Goal: Task Accomplishment & Management: Use online tool/utility

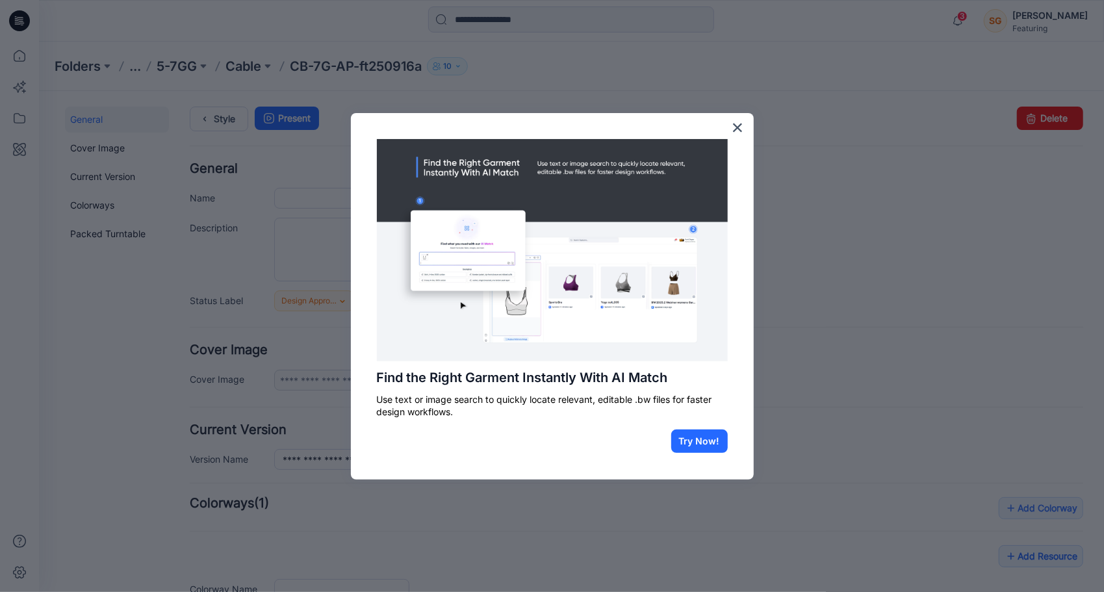
type input "**********"
type input "*******"
click at [696, 436] on button "Try Now!" at bounding box center [699, 440] width 57 height 23
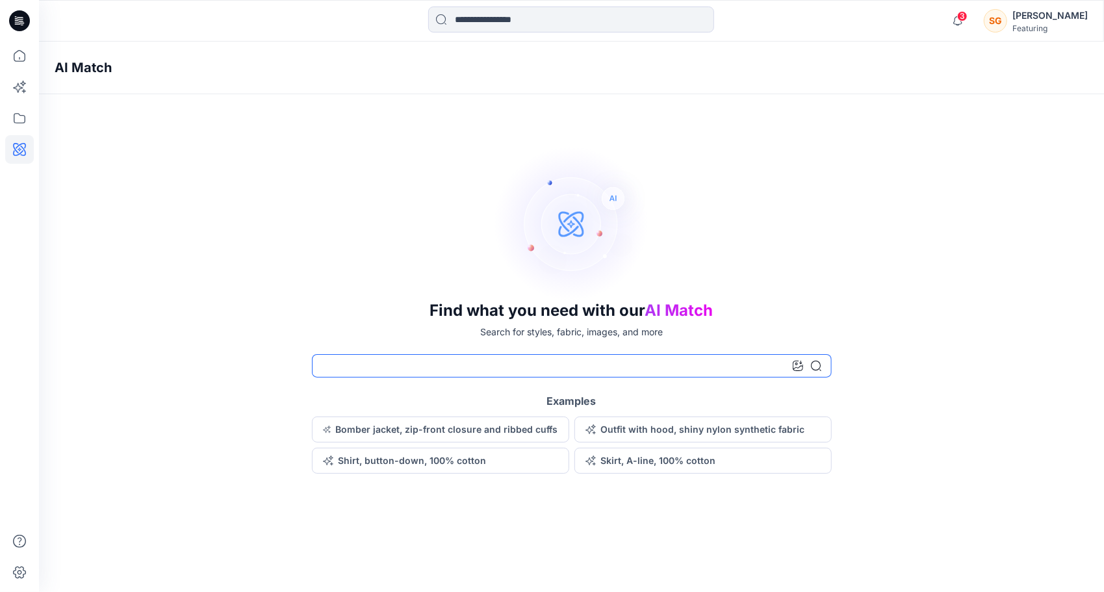
click at [663, 359] on input at bounding box center [572, 365] width 520 height 23
type input "*"
type input "*******"
click at [812, 366] on icon at bounding box center [816, 366] width 10 height 10
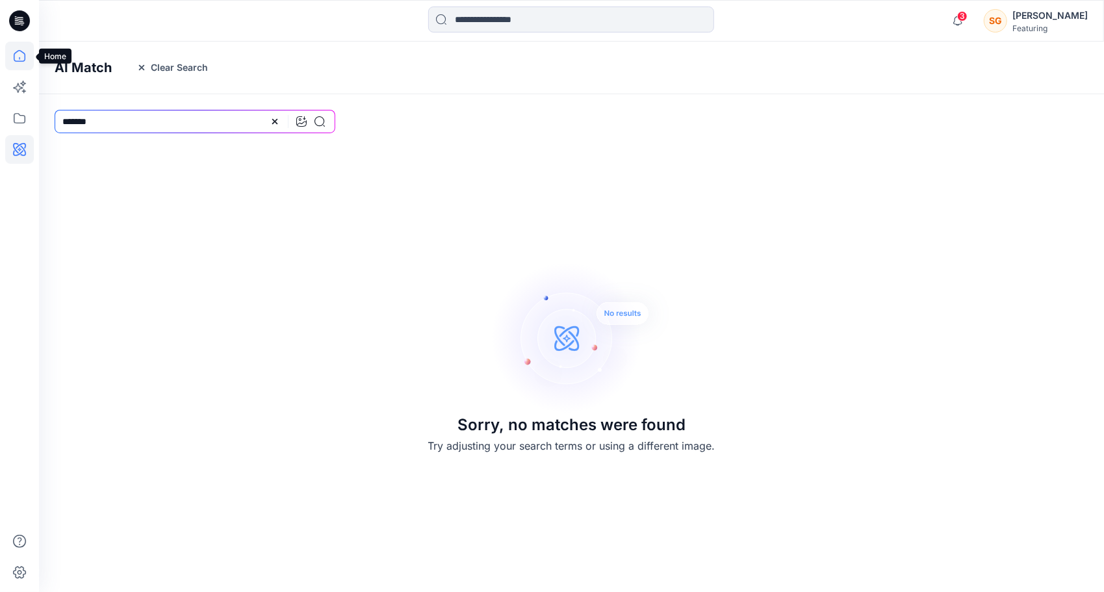
click at [14, 56] on icon at bounding box center [19, 56] width 29 height 29
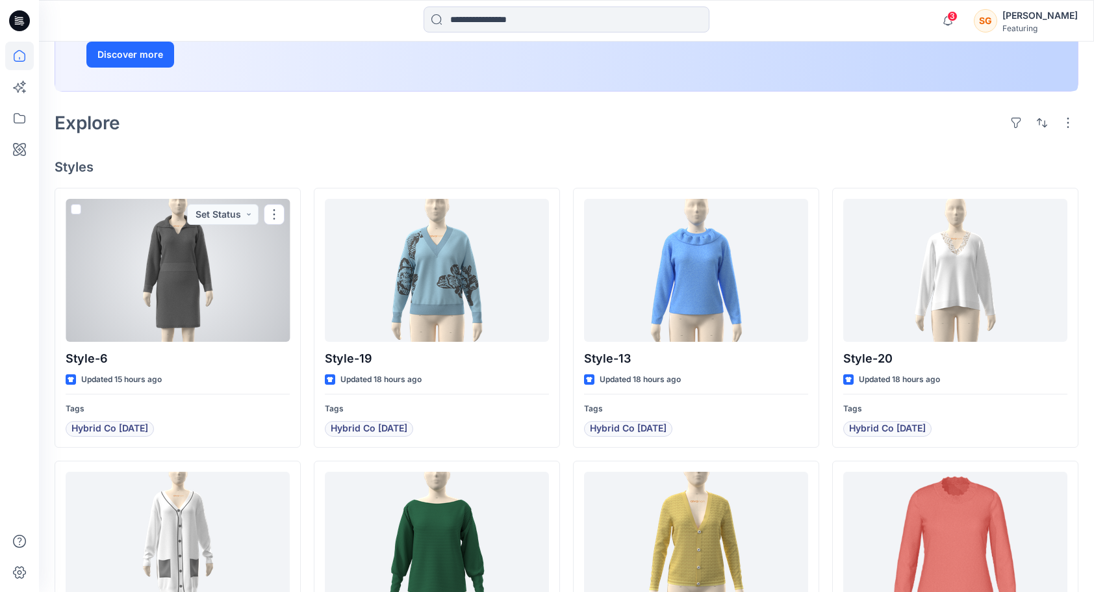
scroll to position [244, 0]
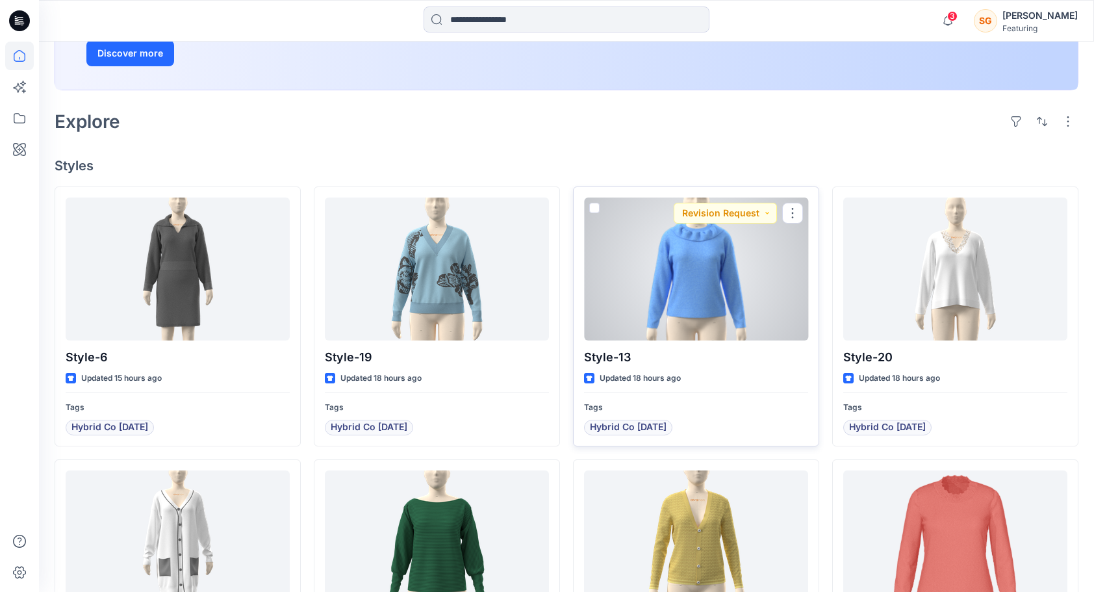
click at [699, 240] on div at bounding box center [696, 268] width 224 height 143
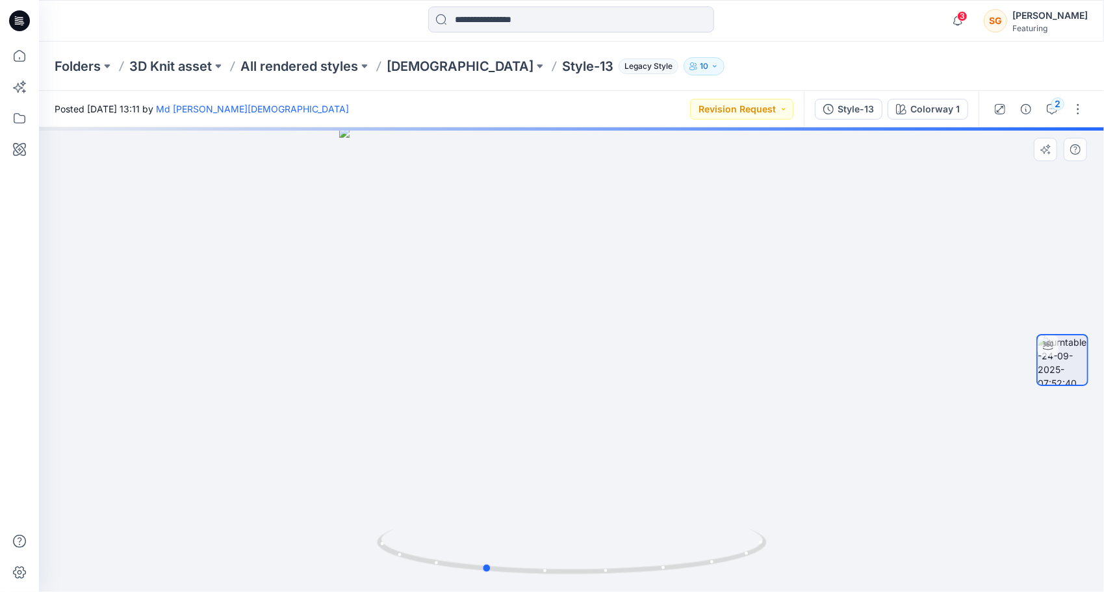
drag, startPoint x: 611, startPoint y: 312, endPoint x: 519, endPoint y: 308, distance: 91.7
click at [519, 308] on div at bounding box center [571, 359] width 1065 height 464
drag, startPoint x: 519, startPoint y: 308, endPoint x: 468, endPoint y: 305, distance: 51.4
click at [468, 305] on div at bounding box center [571, 359] width 1065 height 464
drag, startPoint x: 629, startPoint y: 413, endPoint x: 424, endPoint y: 369, distance: 210.0
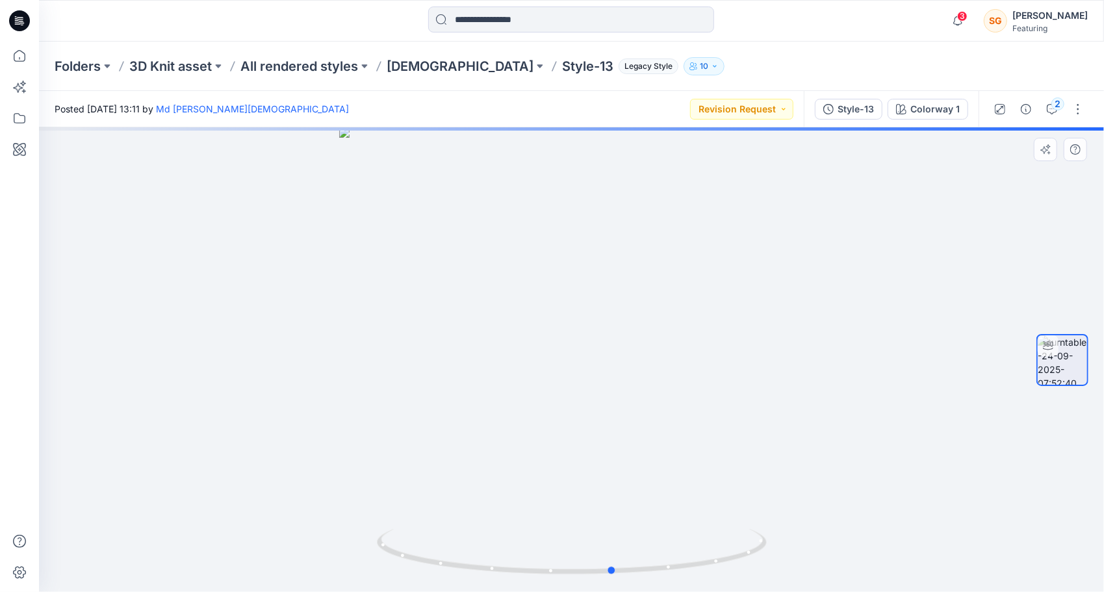
click at [424, 369] on div at bounding box center [571, 359] width 1065 height 464
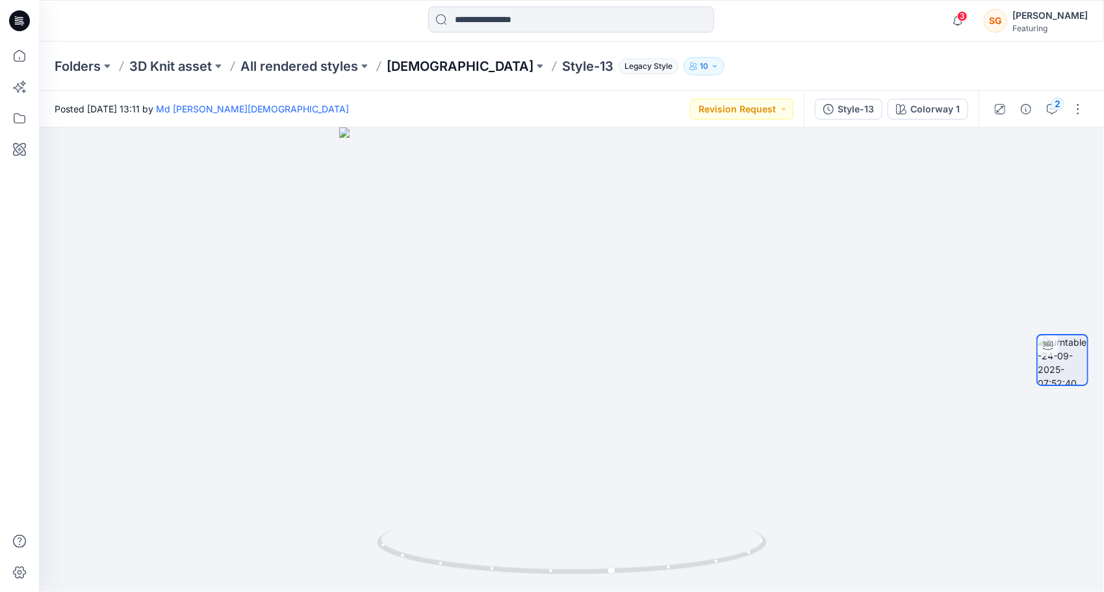
click at [407, 69] on p "[DEMOGRAPHIC_DATA]" at bounding box center [460, 66] width 147 height 18
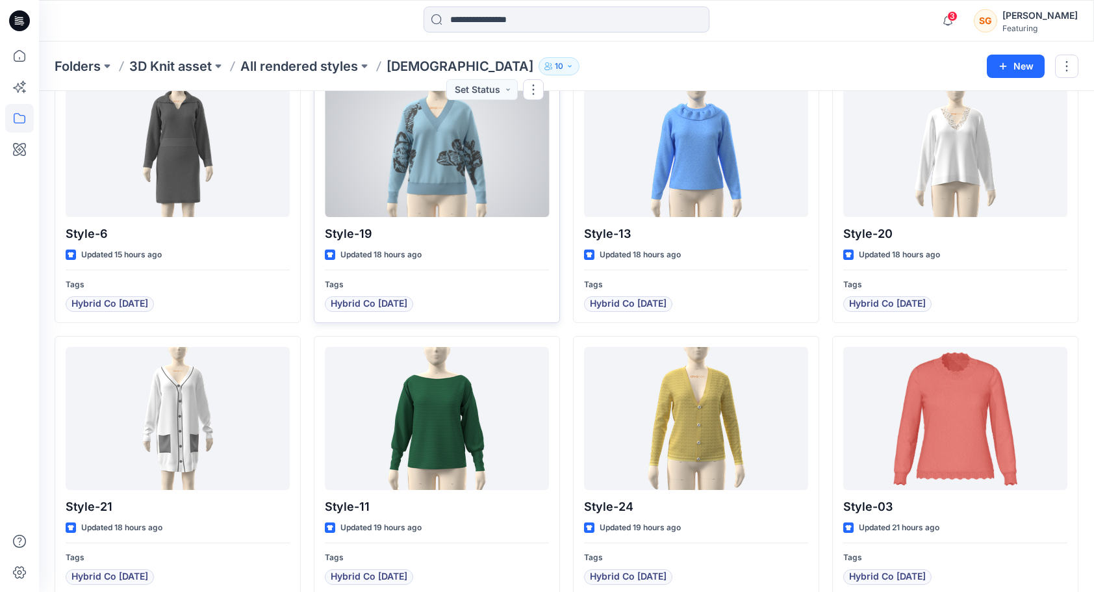
scroll to position [84, 0]
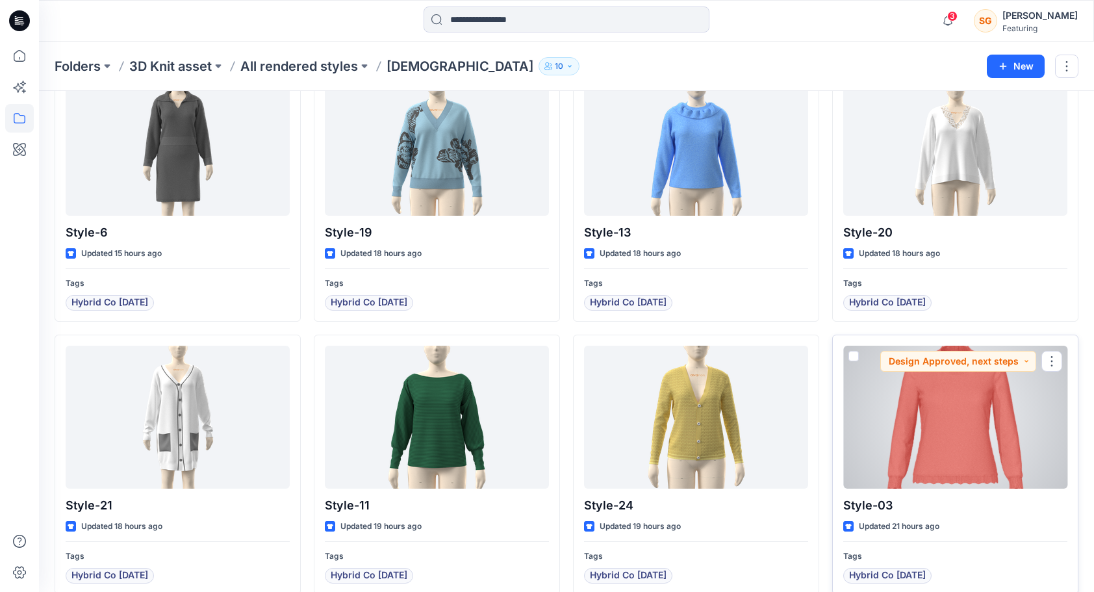
click at [956, 472] on div at bounding box center [955, 417] width 224 height 143
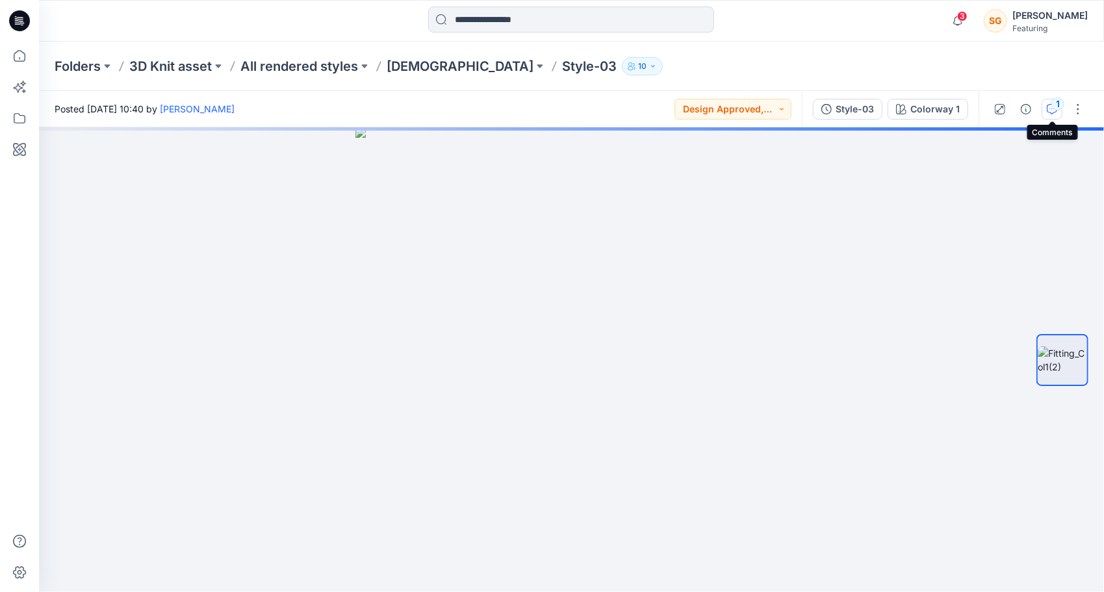
click at [1052, 110] on icon "button" at bounding box center [1052, 109] width 10 height 10
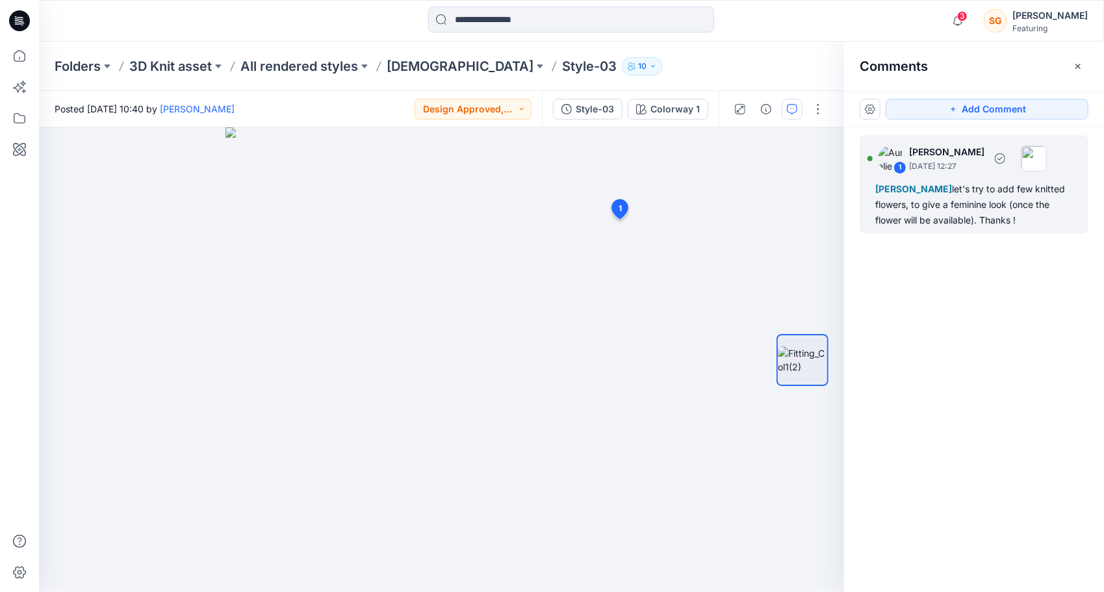
click at [972, 212] on div "[PERSON_NAME] let's try to add few knitted flowers, to give a feminine look (on…" at bounding box center [973, 204] width 197 height 47
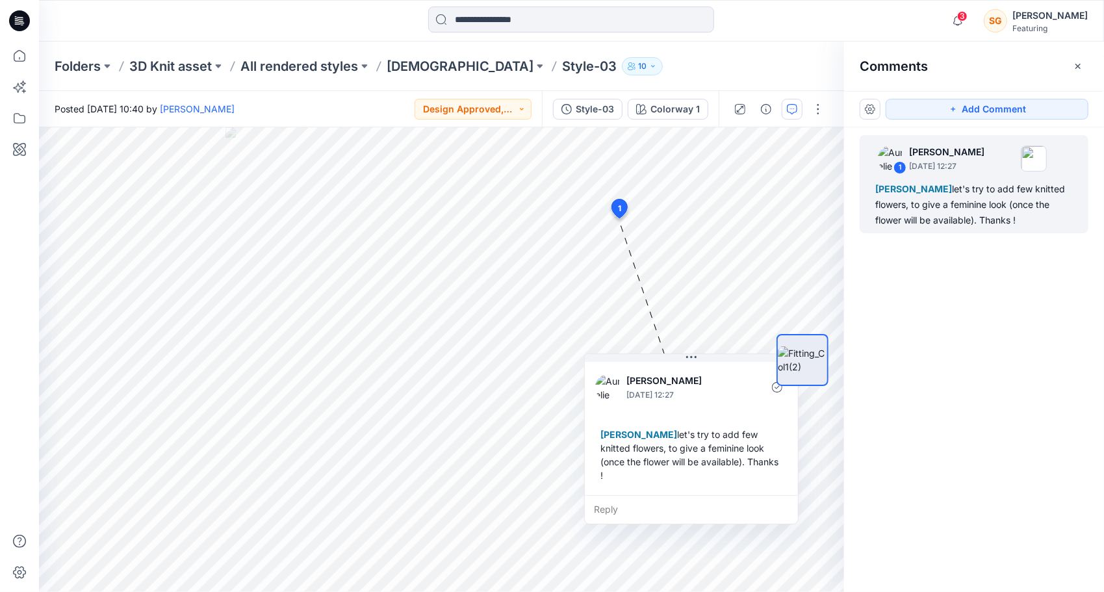
click at [953, 437] on div "1 [PERSON_NAME] [DATE] 12:27 [PERSON_NAME] let's try to add few knitted flowers…" at bounding box center [974, 335] width 260 height 416
click at [16, 53] on icon at bounding box center [19, 56] width 29 height 29
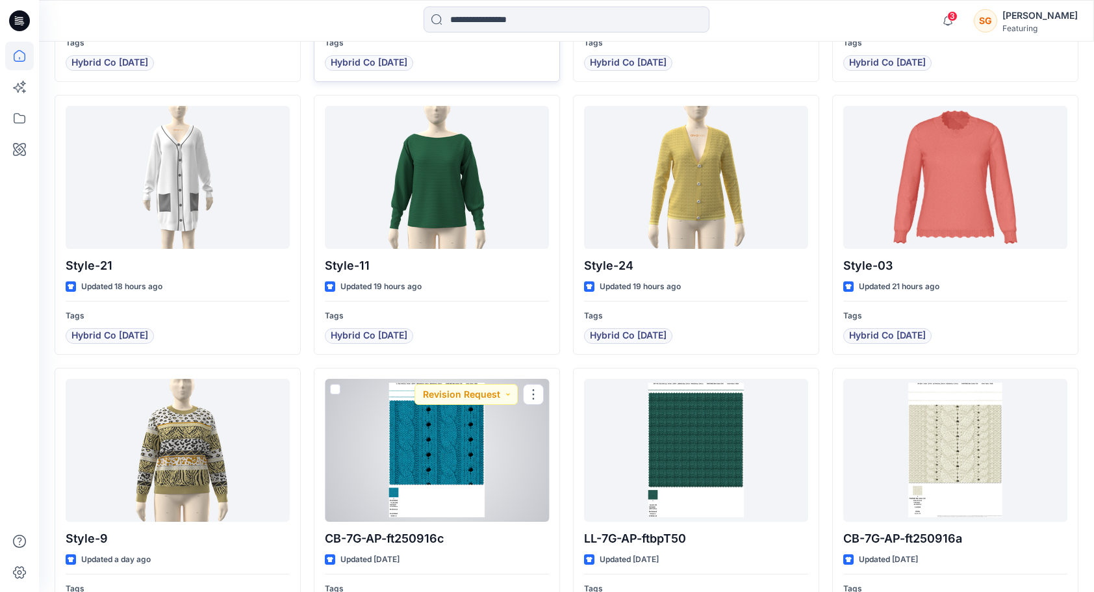
scroll to position [608, 0]
